Goal: Transaction & Acquisition: Purchase product/service

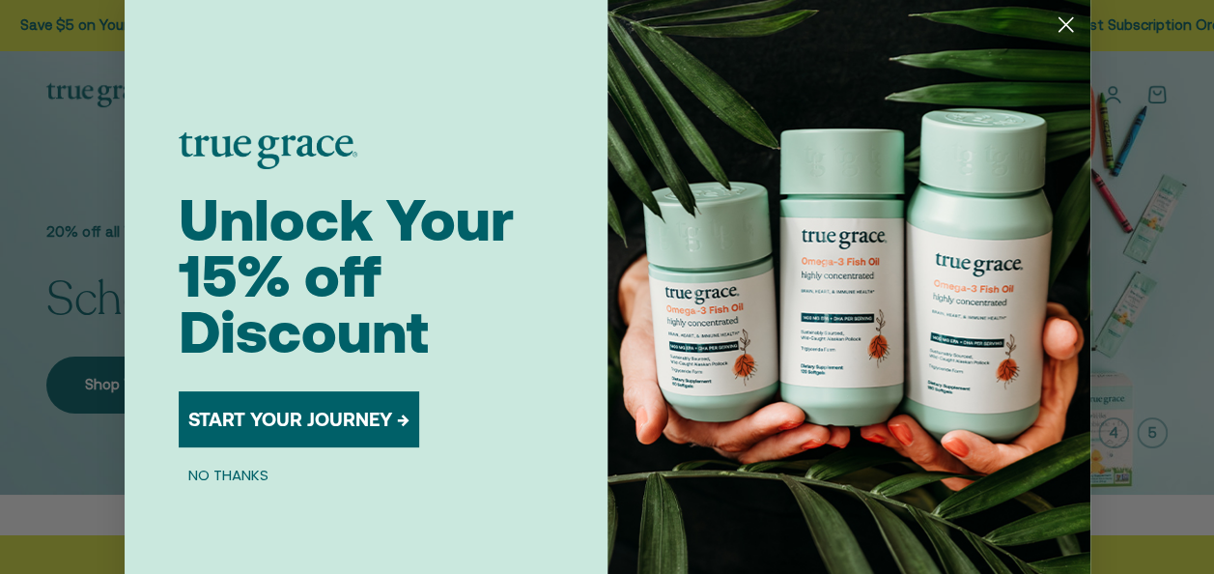
click at [1051, 14] on circle "Close dialog" at bounding box center [1065, 25] width 32 height 32
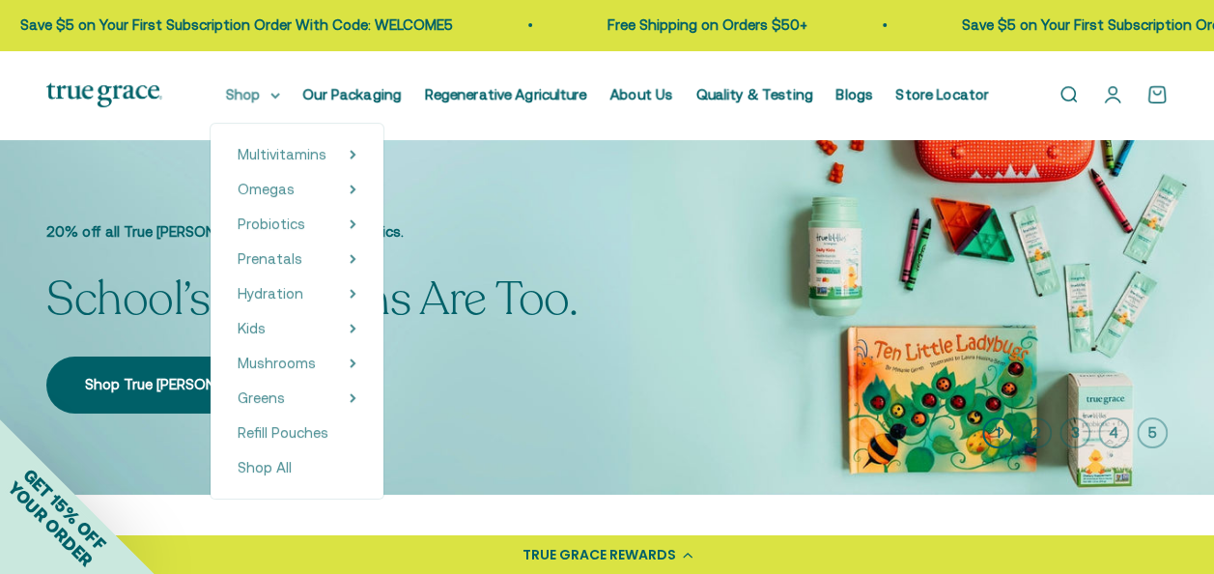
click at [275, 98] on summary "Shop" at bounding box center [253, 94] width 54 height 23
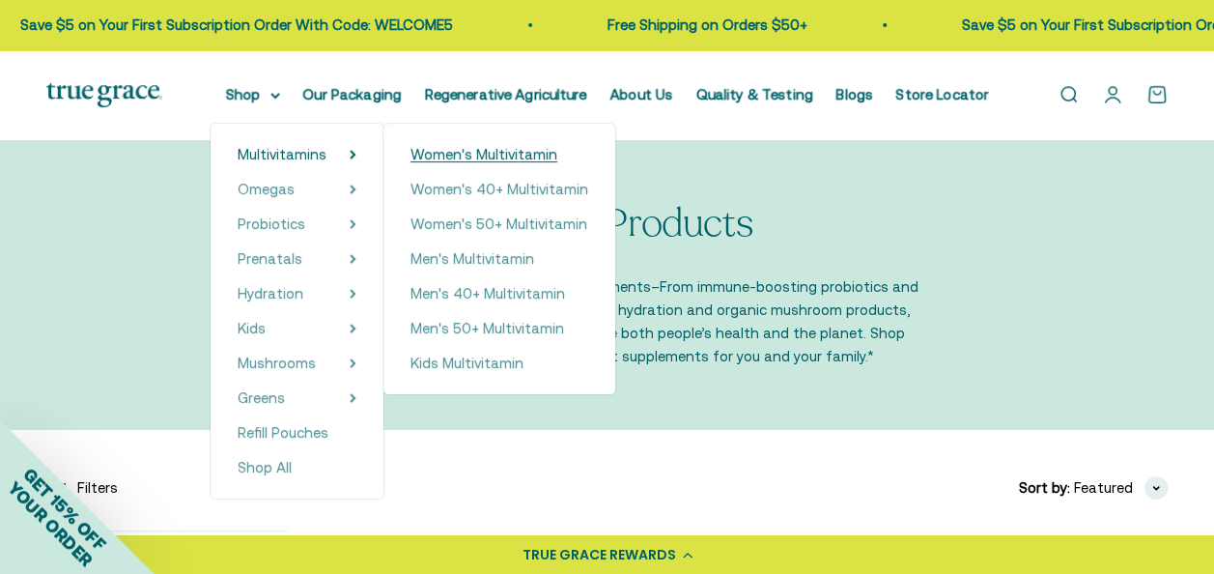
click at [508, 157] on span "Women's Multivitamin" at bounding box center [484, 154] width 147 height 16
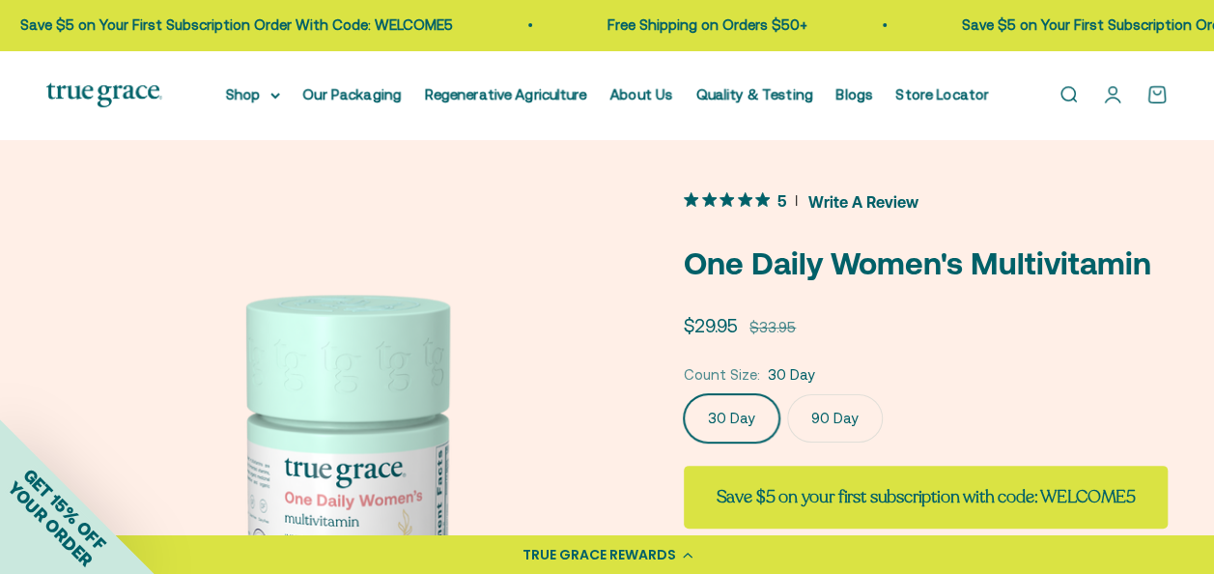
click at [547, 214] on img at bounding box center [341, 481] width 591 height 591
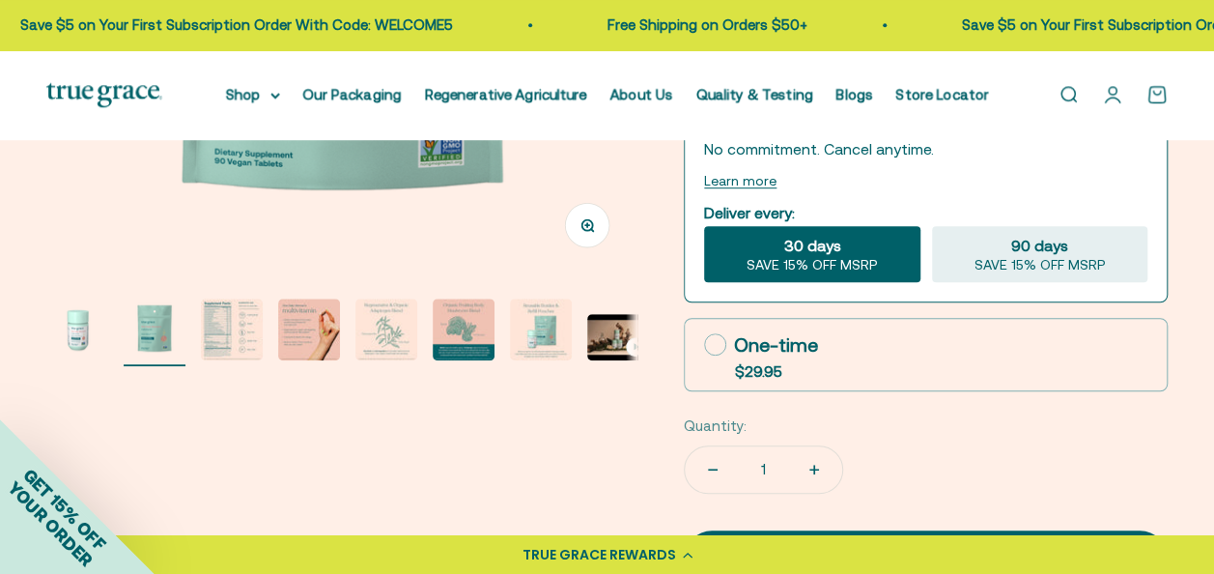
scroll to position [464, 0]
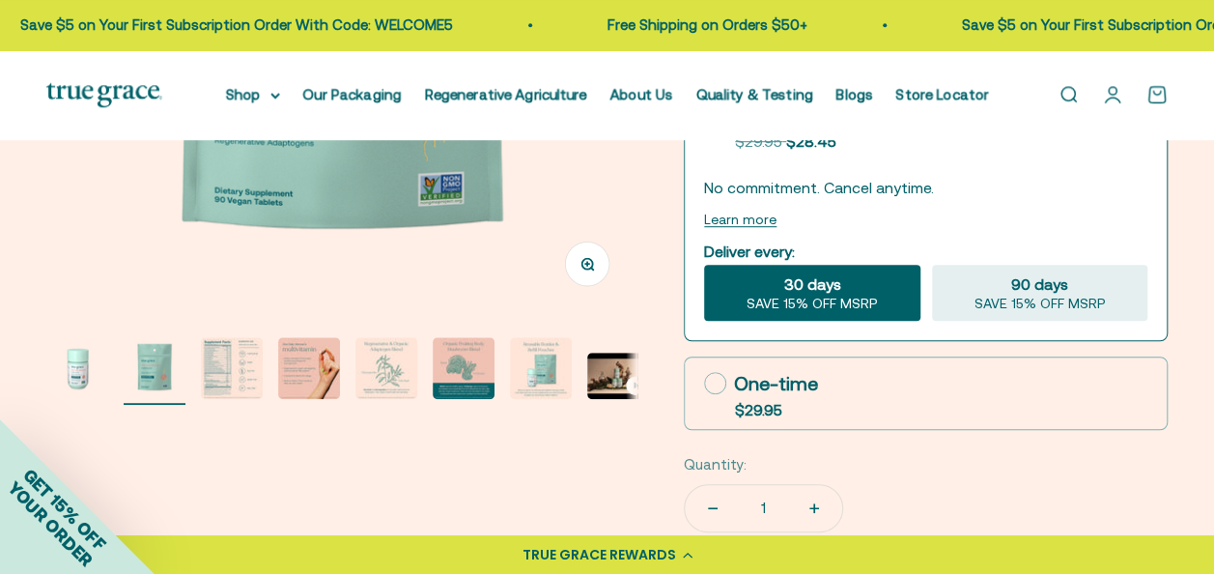
click at [226, 372] on img "Go to item 3" at bounding box center [232, 368] width 62 height 62
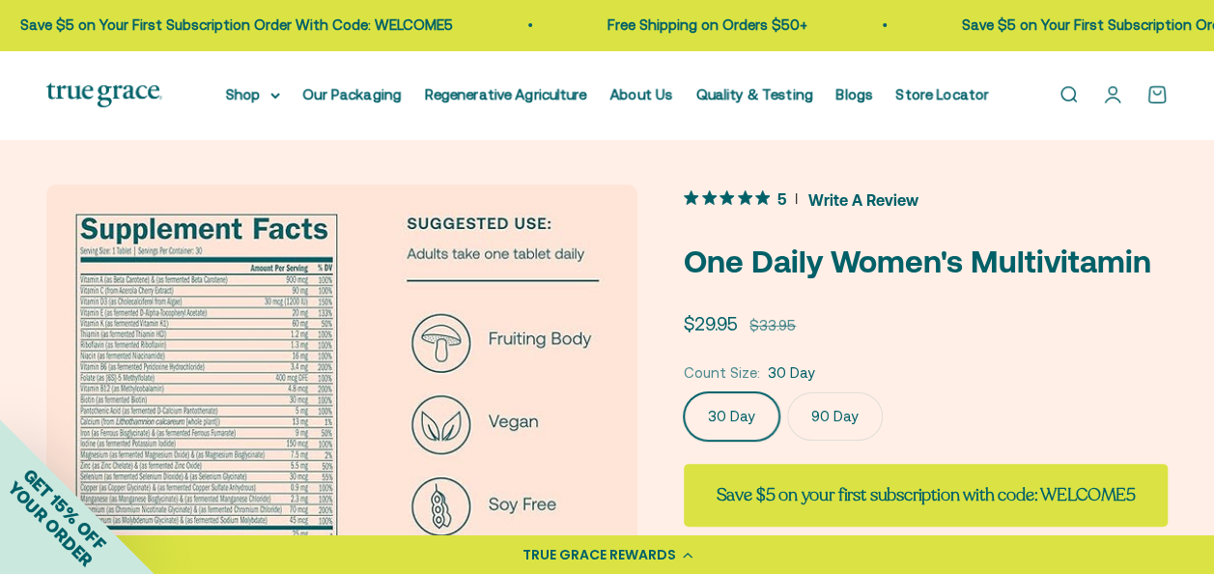
scroll to position [0, 0]
